Goal: Transaction & Acquisition: Purchase product/service

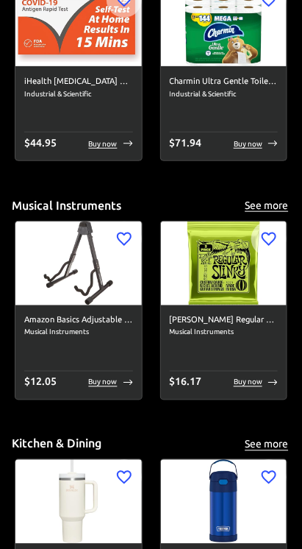
scroll to position [4274, 0]
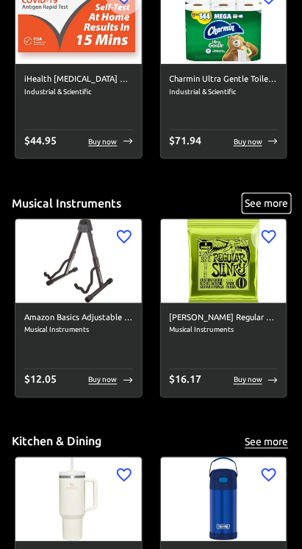
click at [282, 199] on button "See more" at bounding box center [266, 203] width 47 height 18
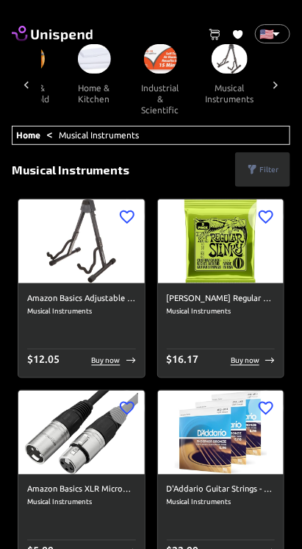
click at [268, 164] on p "Filter" at bounding box center [269, 169] width 19 height 11
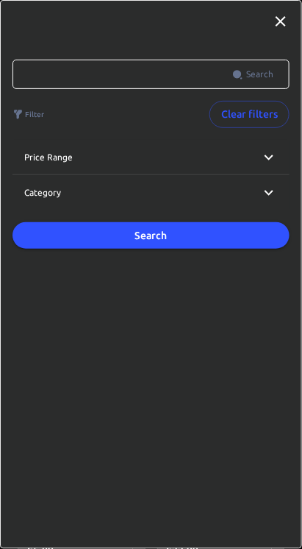
click at [268, 155] on icon at bounding box center [269, 156] width 9 height 5
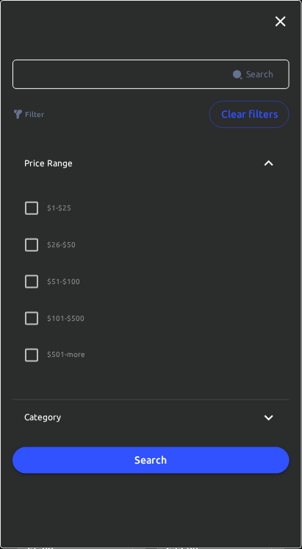
click at [34, 318] on input "$ 101 - $500" at bounding box center [31, 318] width 31 height 31
checkbox input "true"
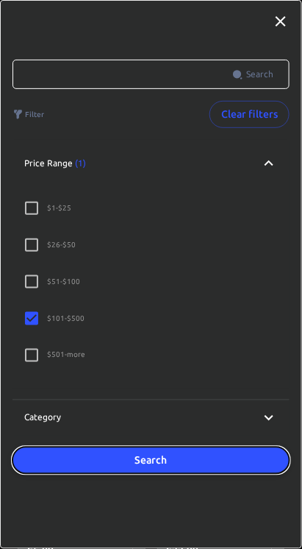
click at [179, 468] on button "Search" at bounding box center [151, 460] width 277 height 27
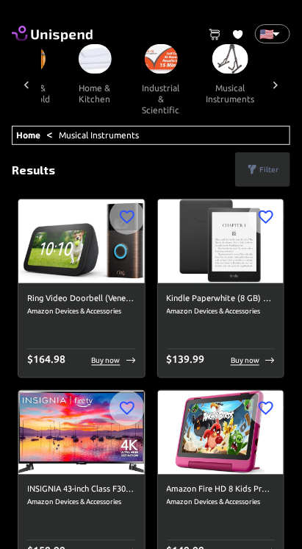
scroll to position [0, 1161]
click at [115, 363] on p "Buy now" at bounding box center [106, 360] width 29 height 11
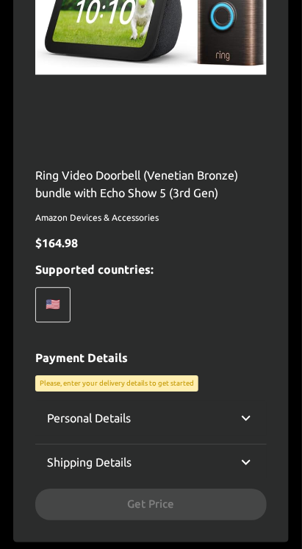
scroll to position [304, 0]
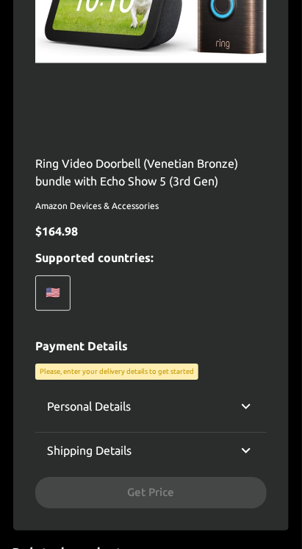
click at [252, 401] on icon at bounding box center [247, 407] width 18 height 18
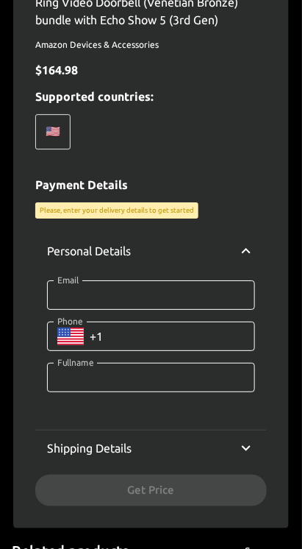
scroll to position [0, 0]
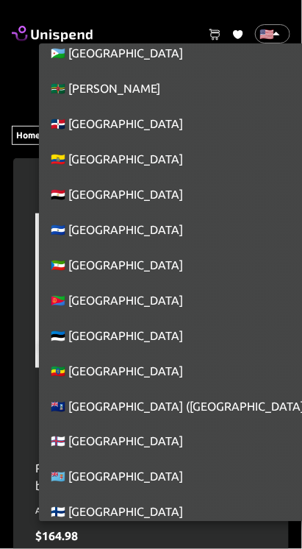
scroll to position [2097, 0]
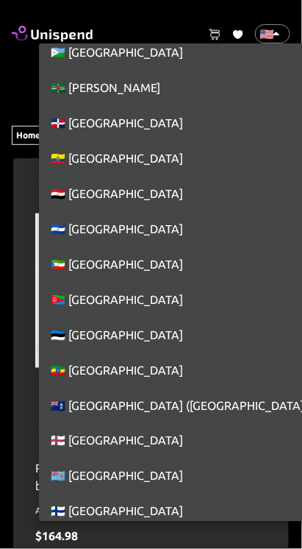
click at [129, 335] on li "🇪🇪 Estonia" at bounding box center [178, 334] width 279 height 35
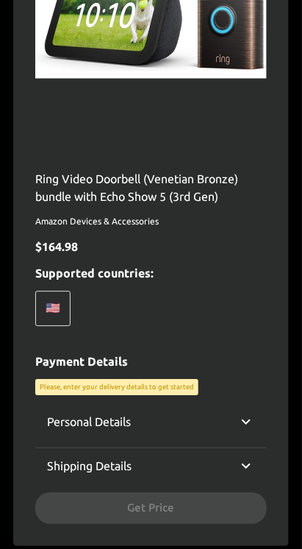
scroll to position [294, 0]
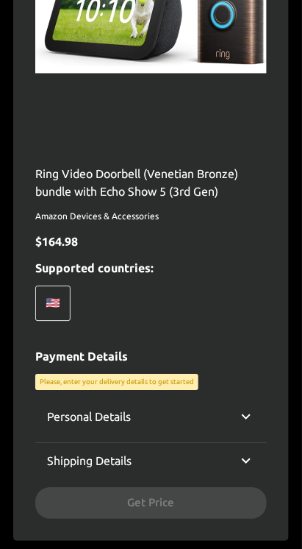
click at [252, 415] on icon at bounding box center [247, 417] width 18 height 18
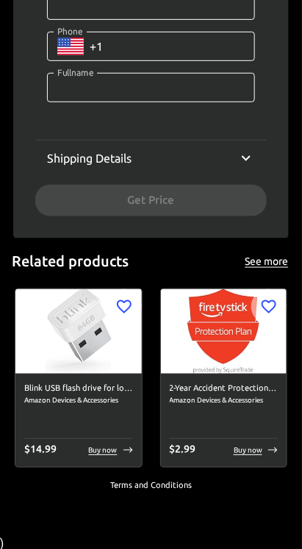
scroll to position [759, 0]
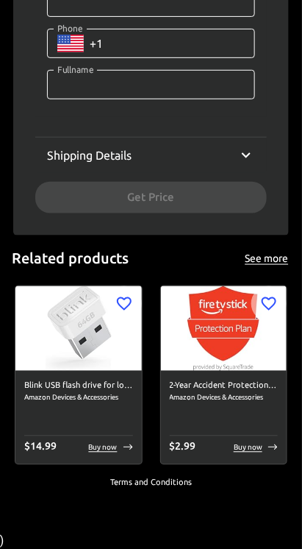
click at [254, 155] on icon at bounding box center [247, 155] width 18 height 18
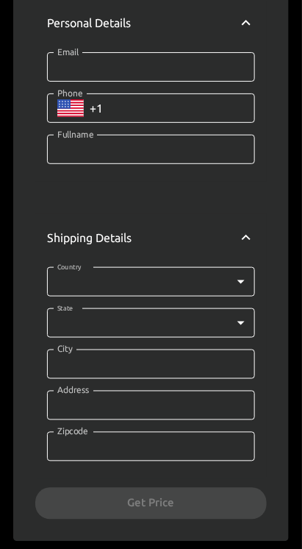
scroll to position [700, 0]
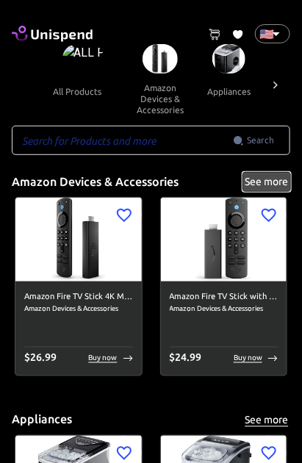
click at [279, 183] on button "See more" at bounding box center [266, 182] width 47 height 18
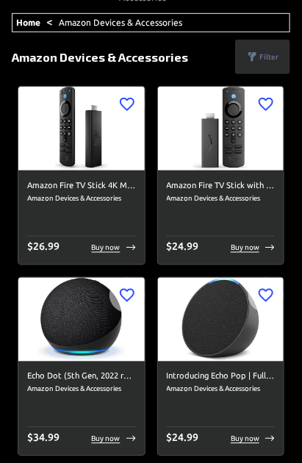
scroll to position [115, 0]
